Goal: Check status: Check status

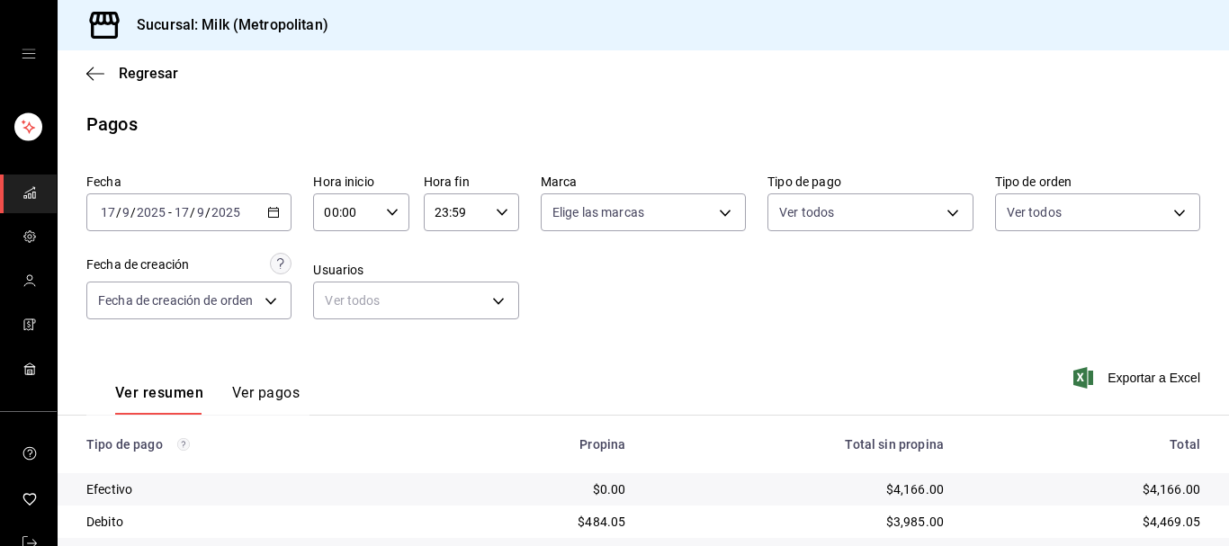
scroll to position [313, 0]
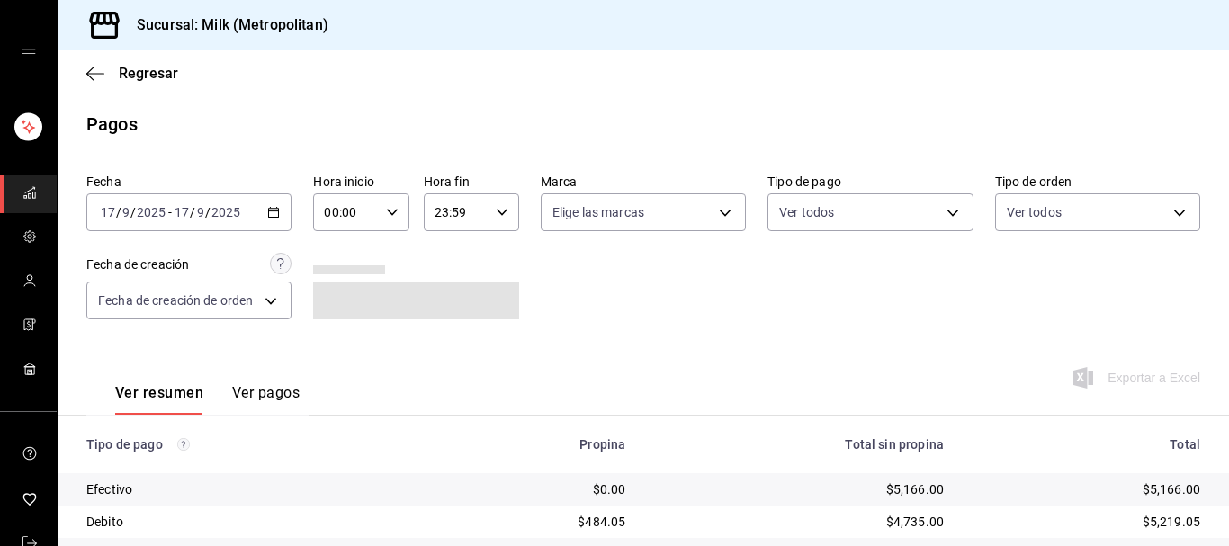
scroll to position [208, 0]
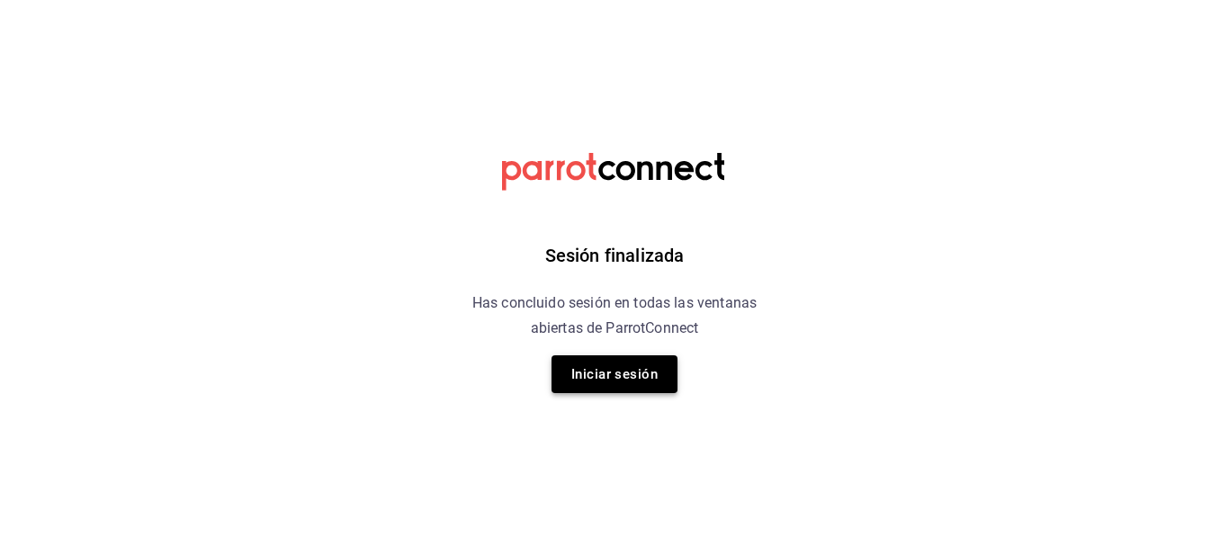
click at [618, 373] on button "Iniciar sesión" at bounding box center [615, 374] width 126 height 38
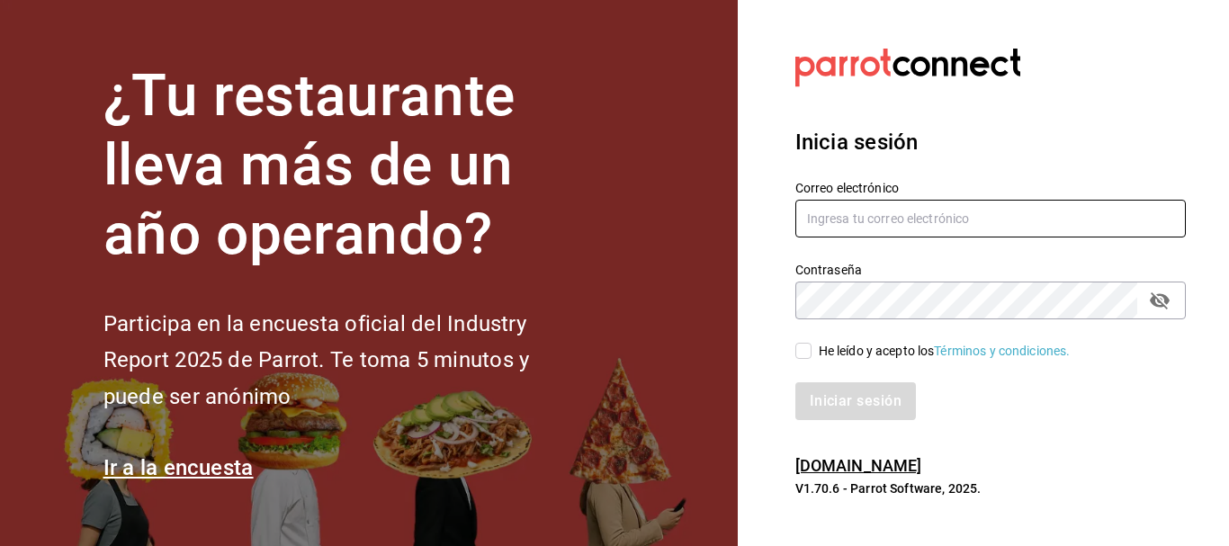
click at [922, 221] on input "text" at bounding box center [990, 219] width 391 height 38
type input "jujepapla210294@gmail.com"
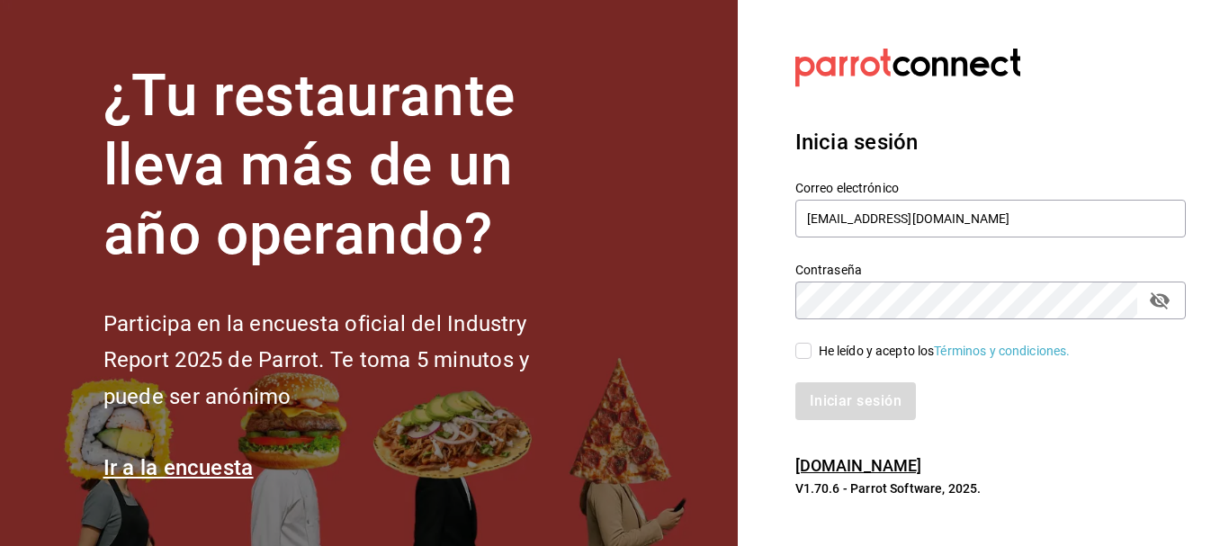
click at [808, 352] on input "He leído y acepto los Términos y condiciones." at bounding box center [803, 351] width 16 height 16
checkbox input "true"
click at [851, 406] on button "Iniciar sesión" at bounding box center [856, 401] width 122 height 38
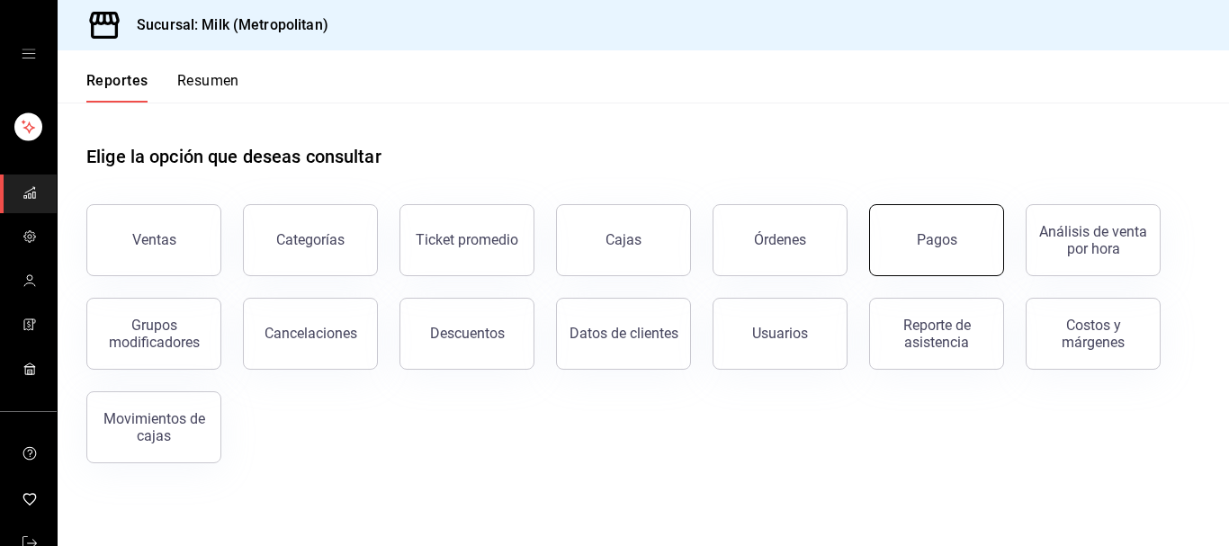
click at [909, 256] on button "Pagos" at bounding box center [936, 240] width 135 height 72
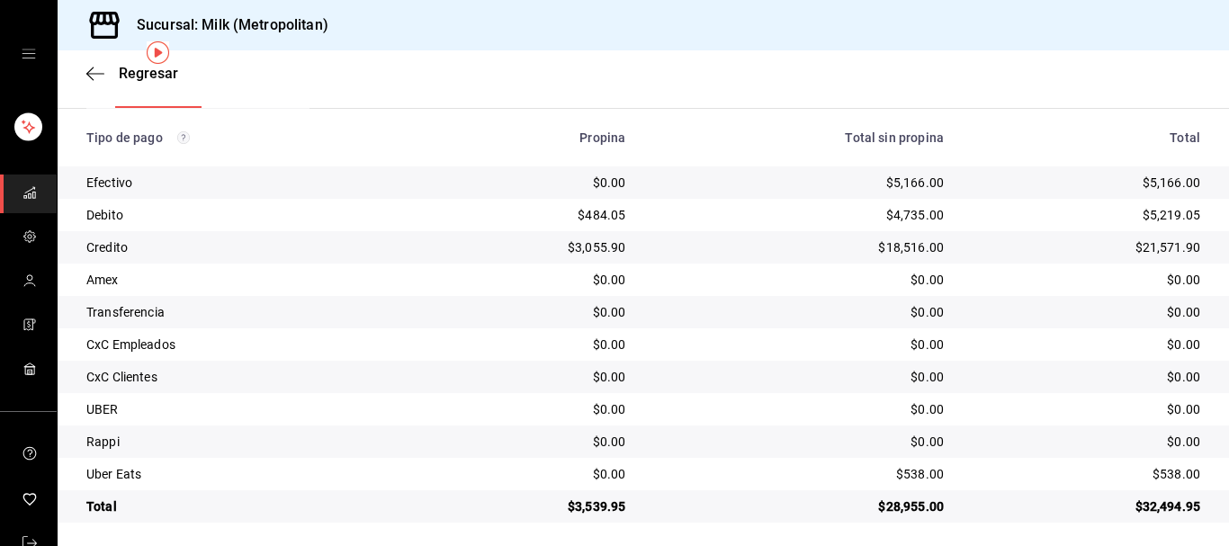
scroll to position [313, 0]
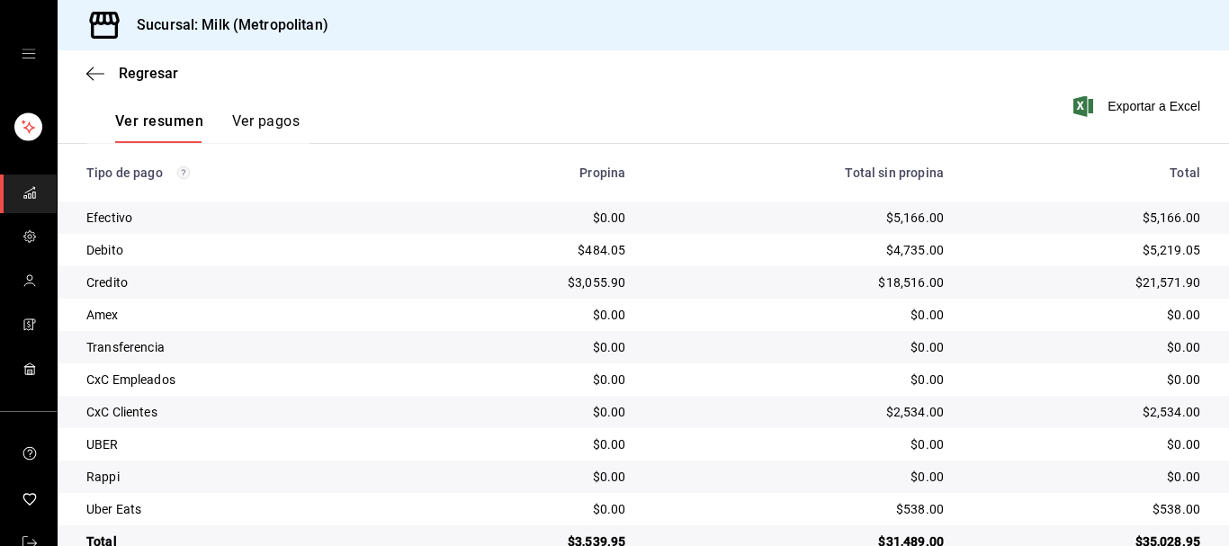
scroll to position [313, 0]
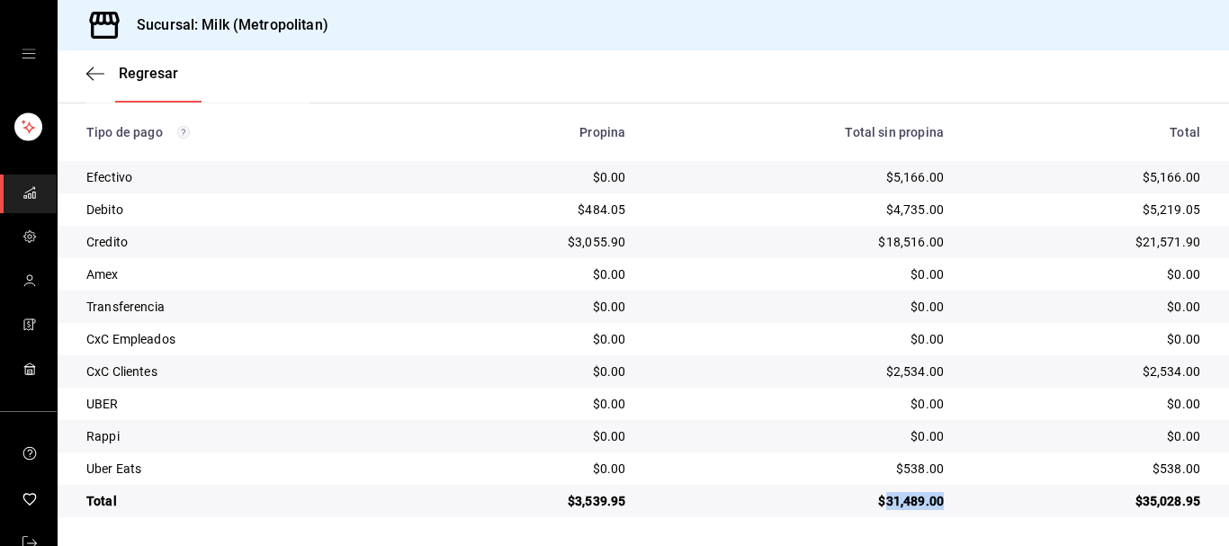
drag, startPoint x: 938, startPoint y: 502, endPoint x: 878, endPoint y: 515, distance: 60.7
click at [878, 515] on td "$31,489.00" at bounding box center [799, 501] width 319 height 32
copy div "31,489.00"
click at [781, 378] on div "$2,534.00" at bounding box center [799, 372] width 290 height 18
